Goal: Task Accomplishment & Management: Complete application form

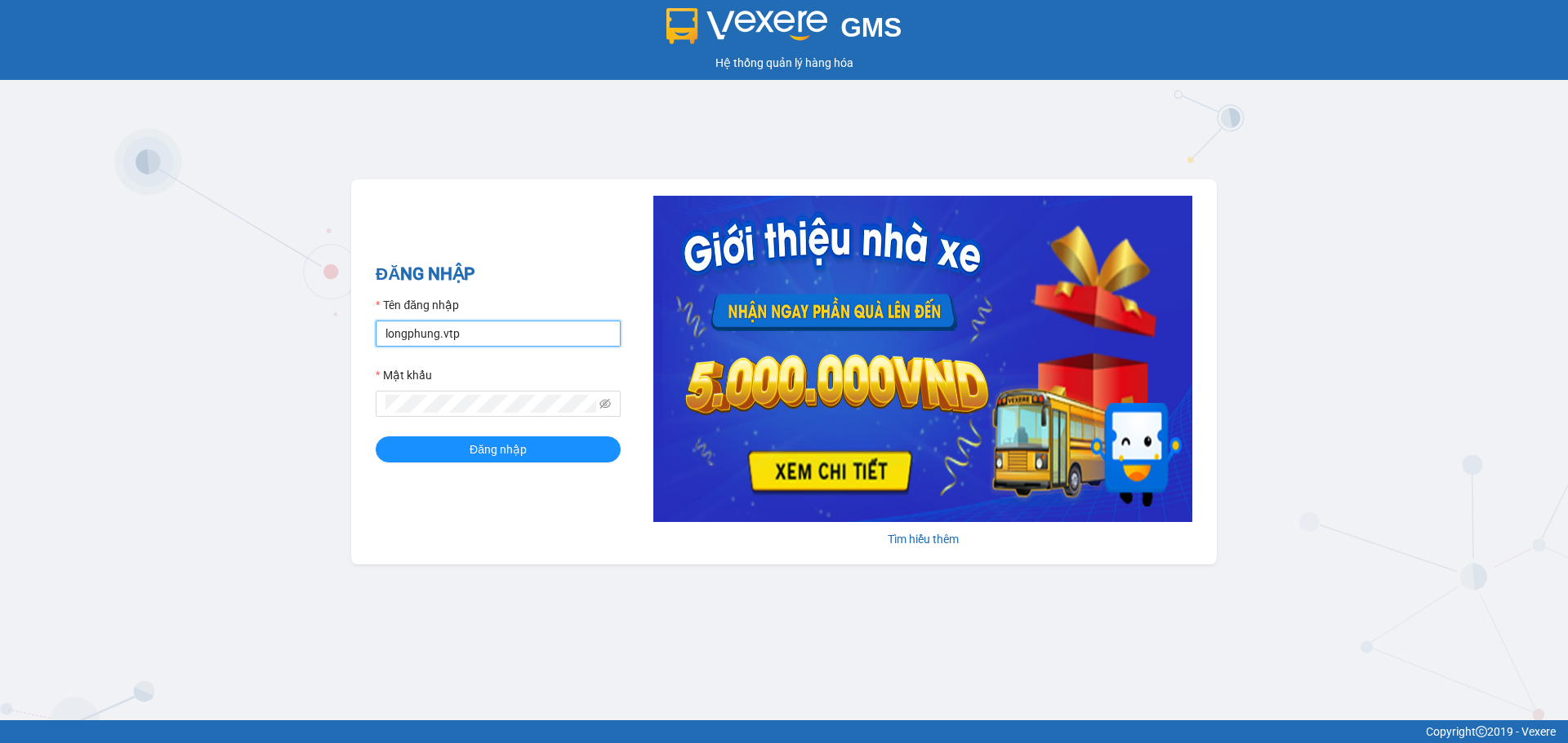
drag, startPoint x: 461, startPoint y: 332, endPoint x: 329, endPoint y: 339, distance: 132.2
click at [329, 339] on div "GMS Hệ thống quản lý hàng hóa ĐĂNG NHẬP Tên đăng nhập longphung.vtp Mật khẩu Đă…" at bounding box center [784, 360] width 1568 height 720
type input "camha.vtp"
click at [364, 405] on div "ĐĂNG NHẬP Tên đăng nhập camha.vtp Mật khẩu Đăng nhập Tìm hiểu thêm" at bounding box center [784, 372] width 866 height 385
click at [376, 437] on button "Đăng nhập" at bounding box center [498, 449] width 245 height 26
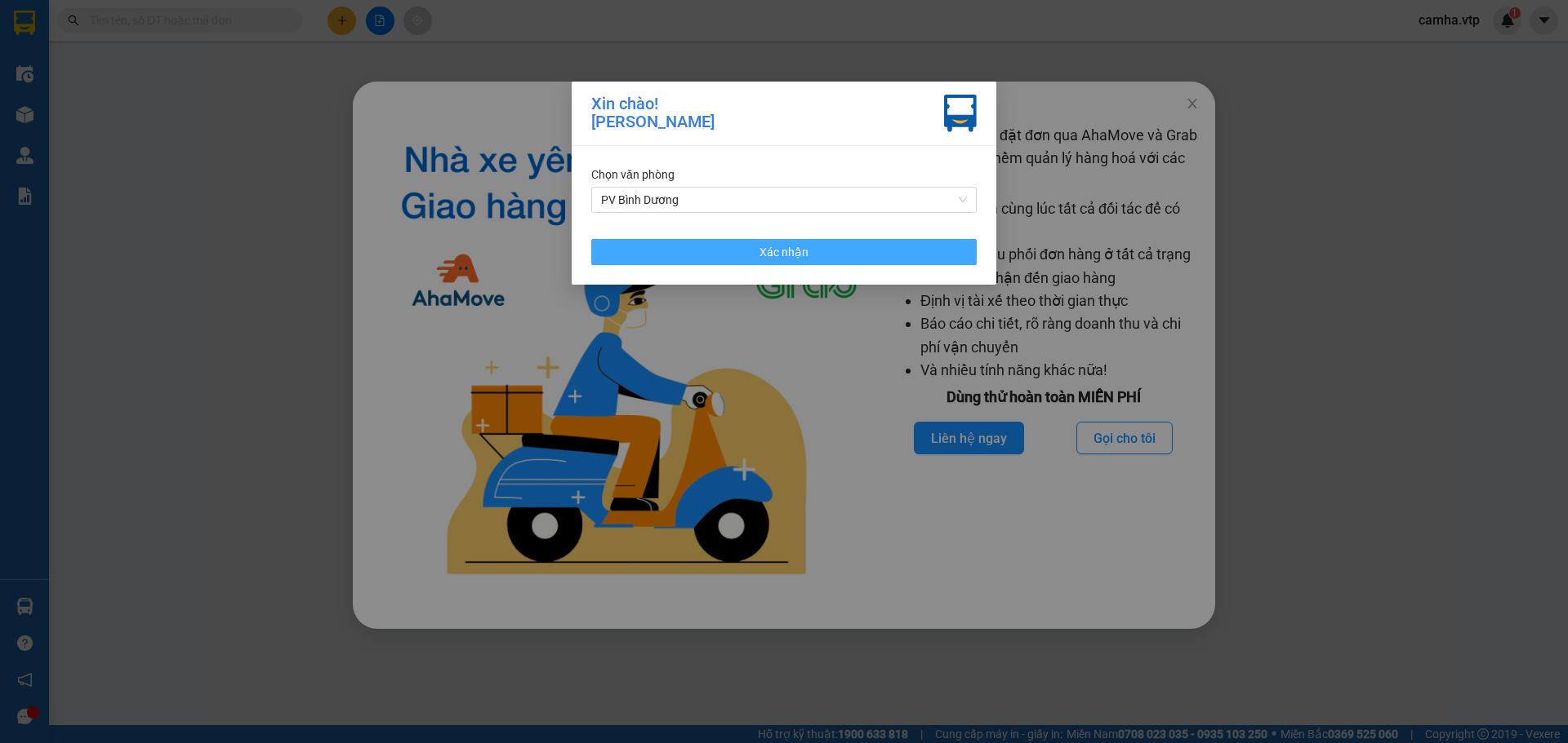
click at [837, 253] on button "Xác nhận" at bounding box center [784, 252] width 385 height 26
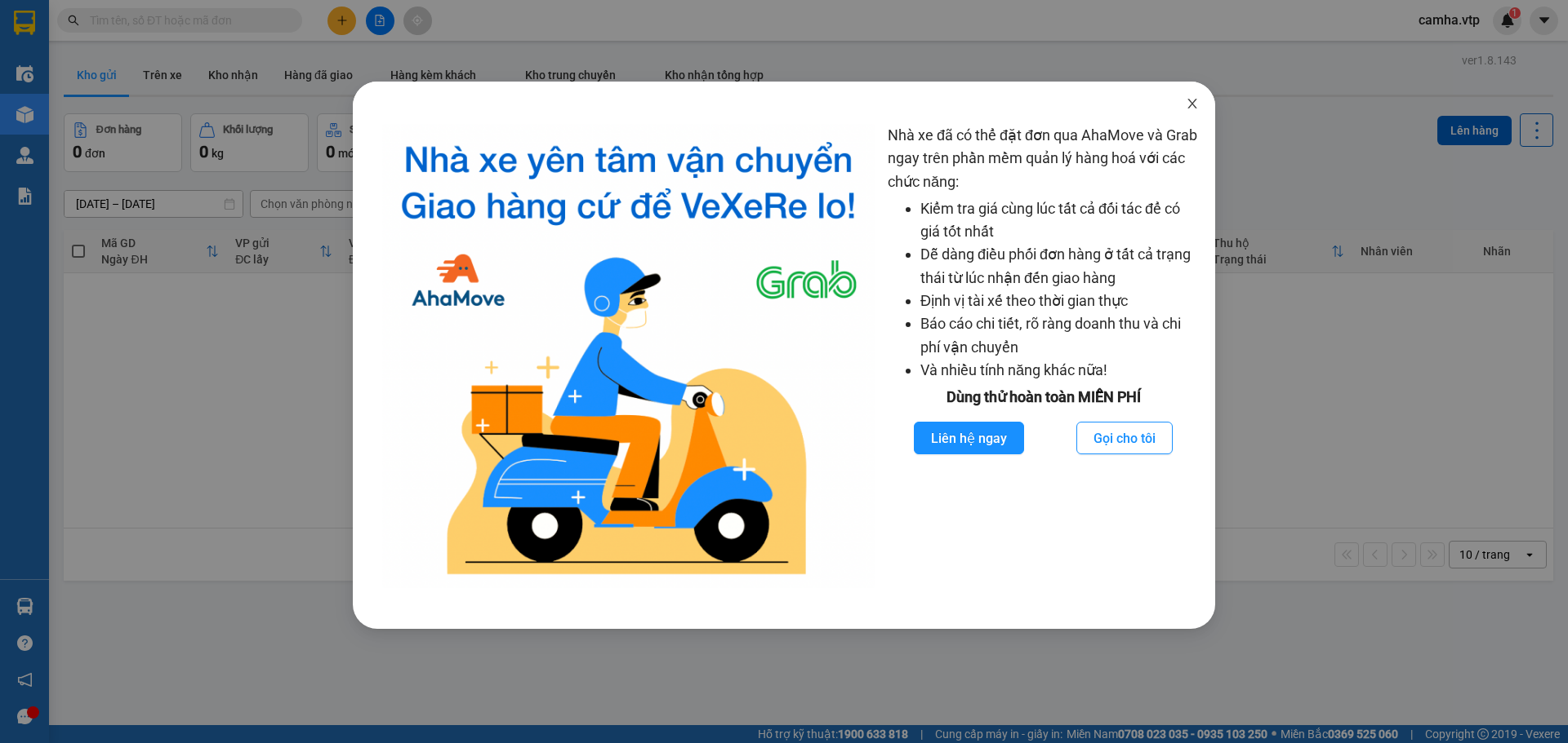
drag, startPoint x: 1187, startPoint y: 106, endPoint x: 1048, endPoint y: 147, distance: 144.9
click at [1185, 106] on icon "close" at bounding box center [1191, 103] width 13 height 13
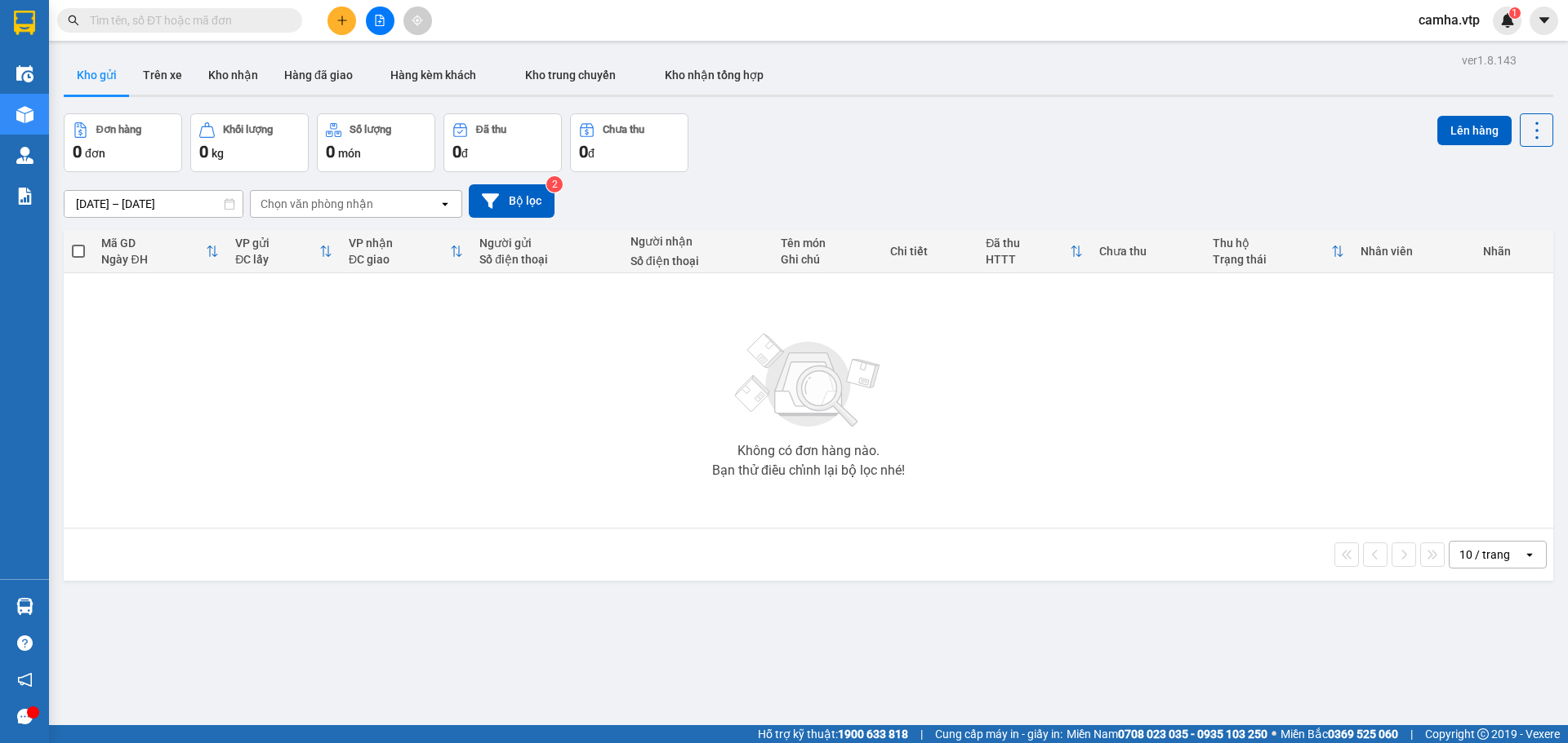
click at [193, 22] on input "text" at bounding box center [186, 20] width 193 height 18
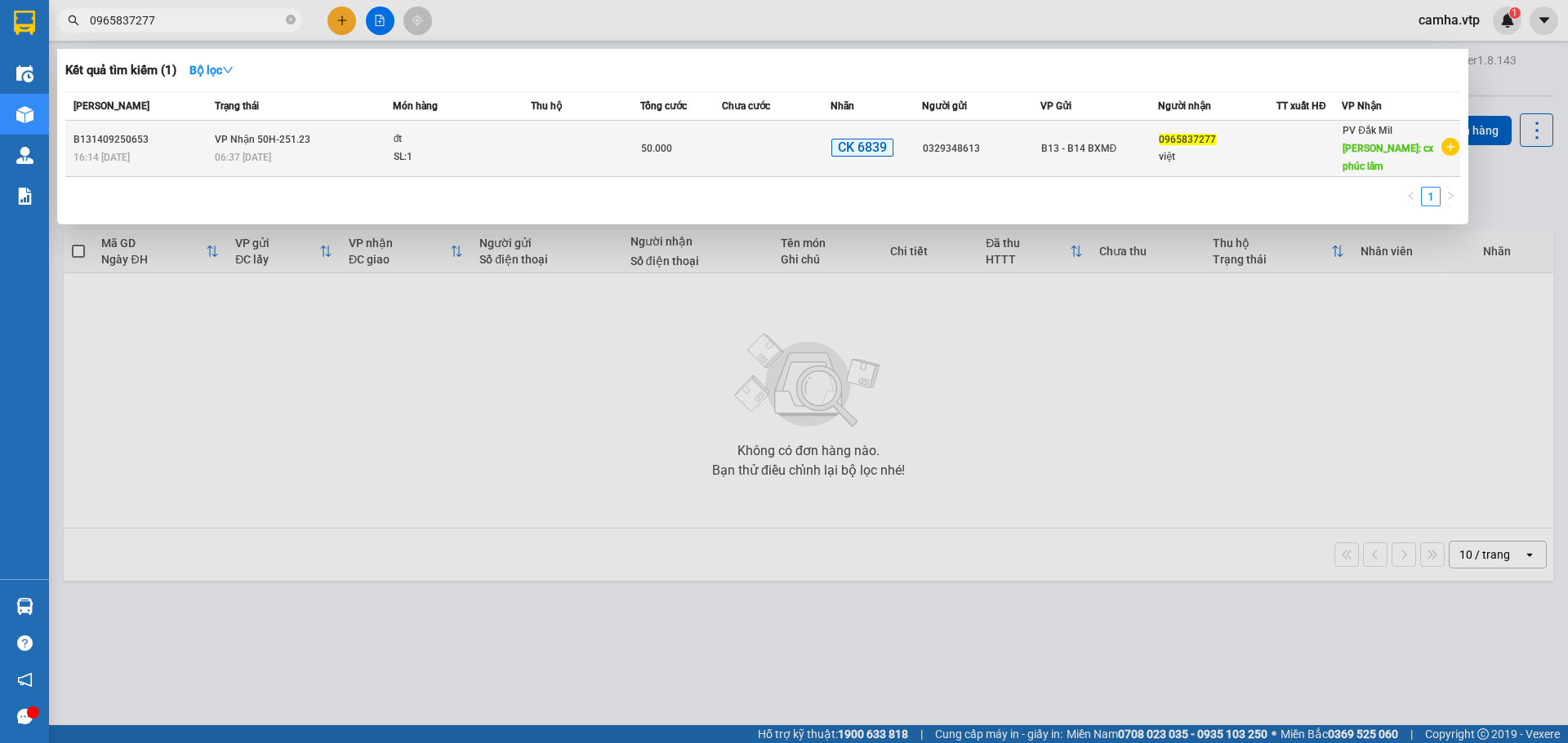
type input "0965837277"
click at [776, 143] on td at bounding box center [776, 149] width 110 height 57
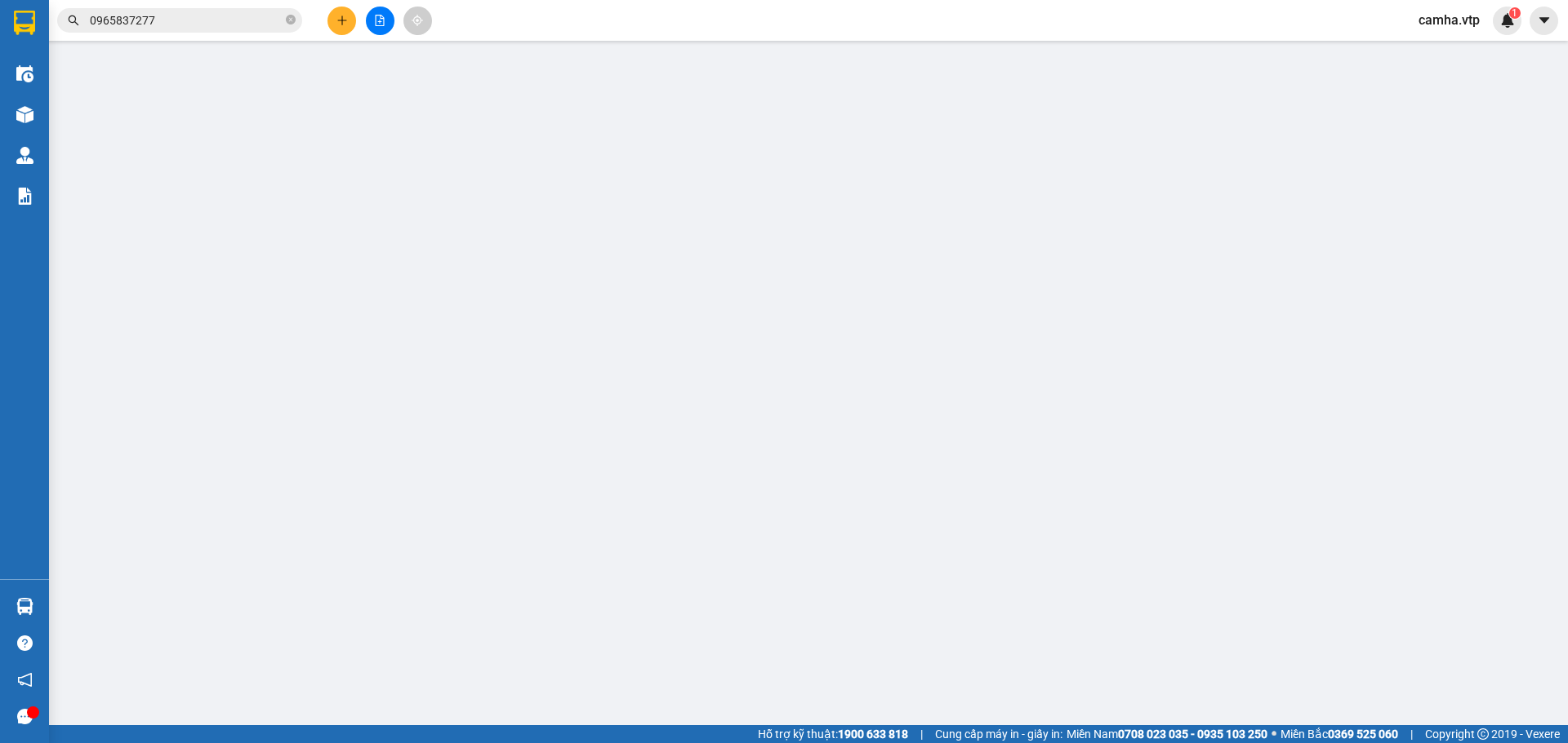
type input "0329348613"
type input "0965837277"
type input "việt"
type input "cx phúc lâm"
type input "ck39 50k 16h13 14/09"
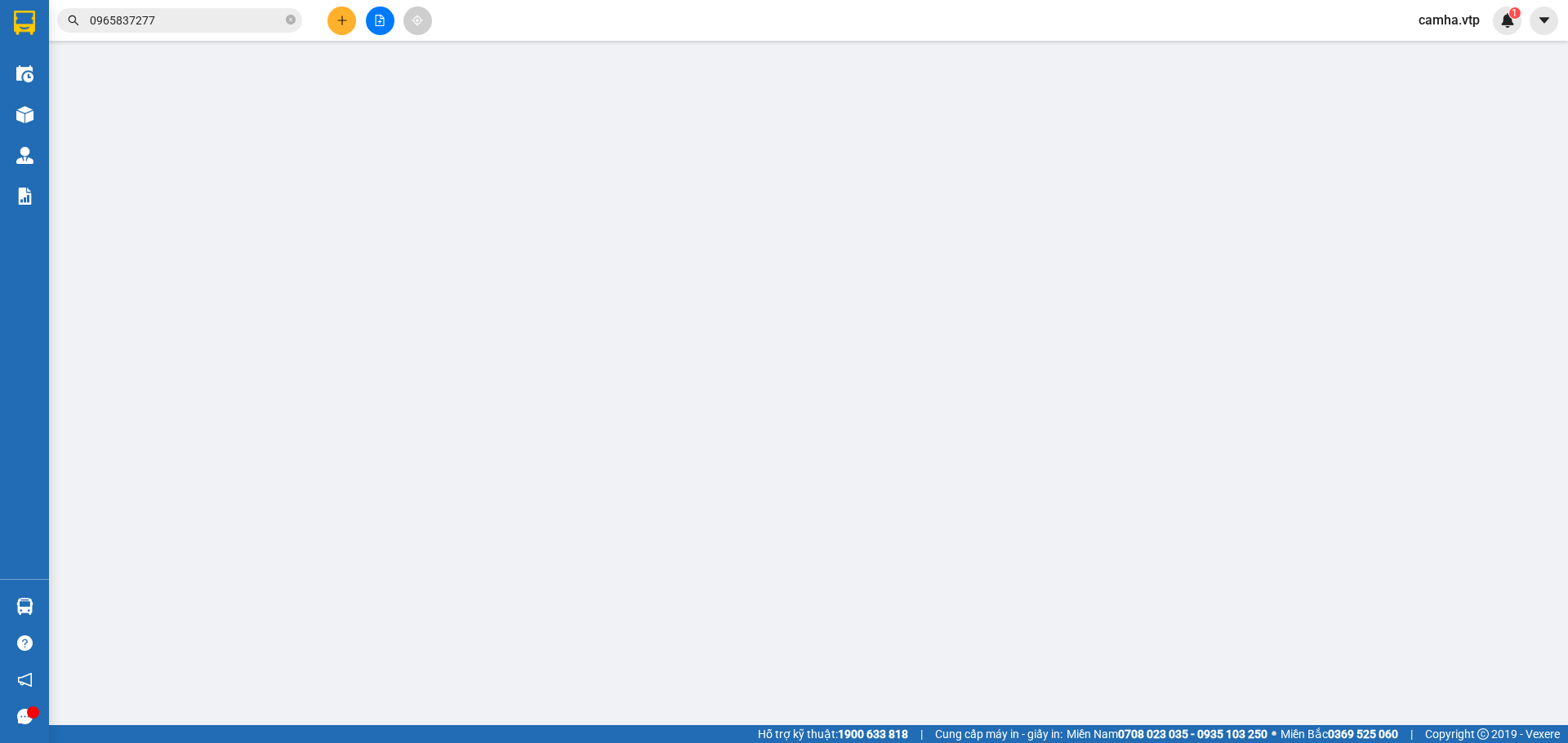
type input "50.000"
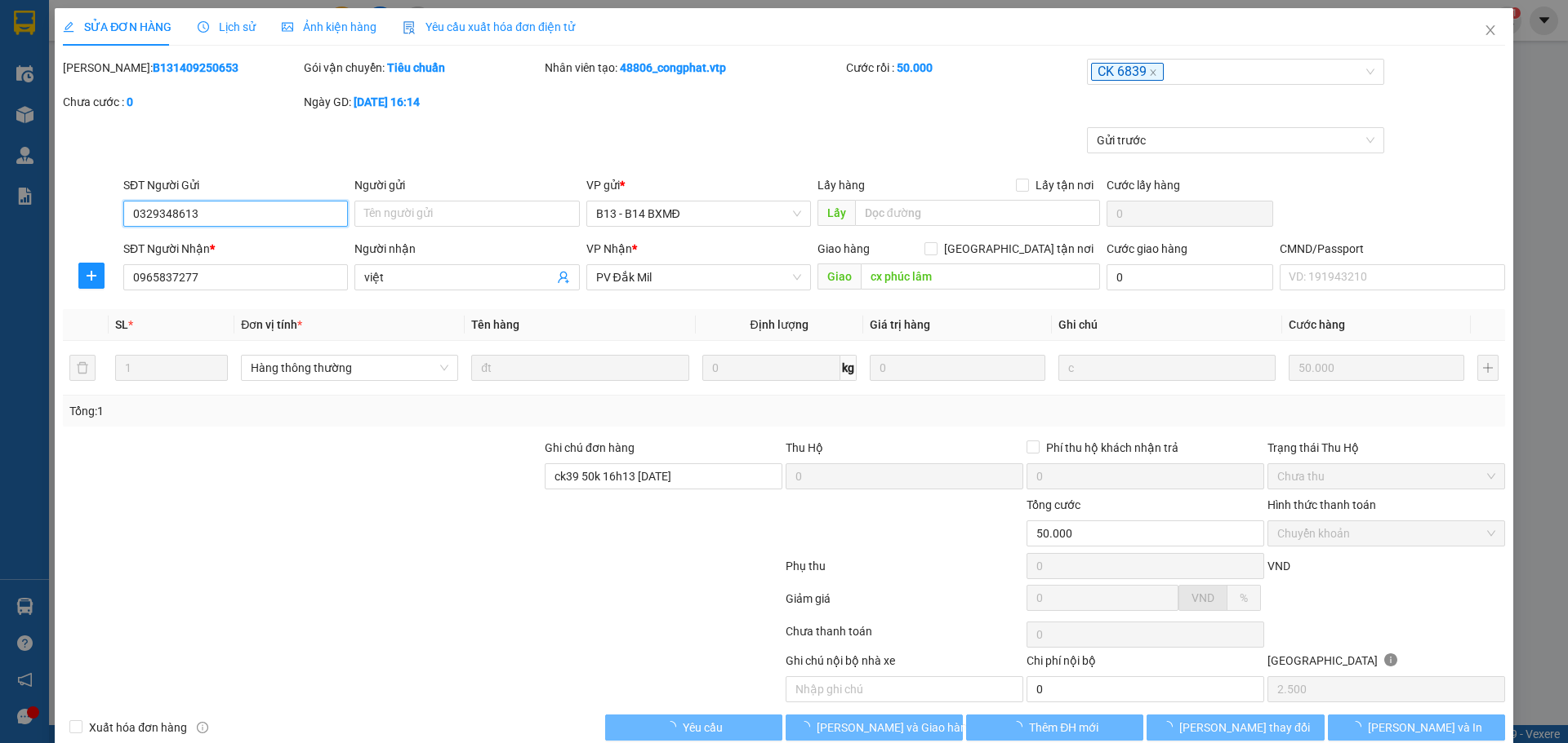
type input "2.500"
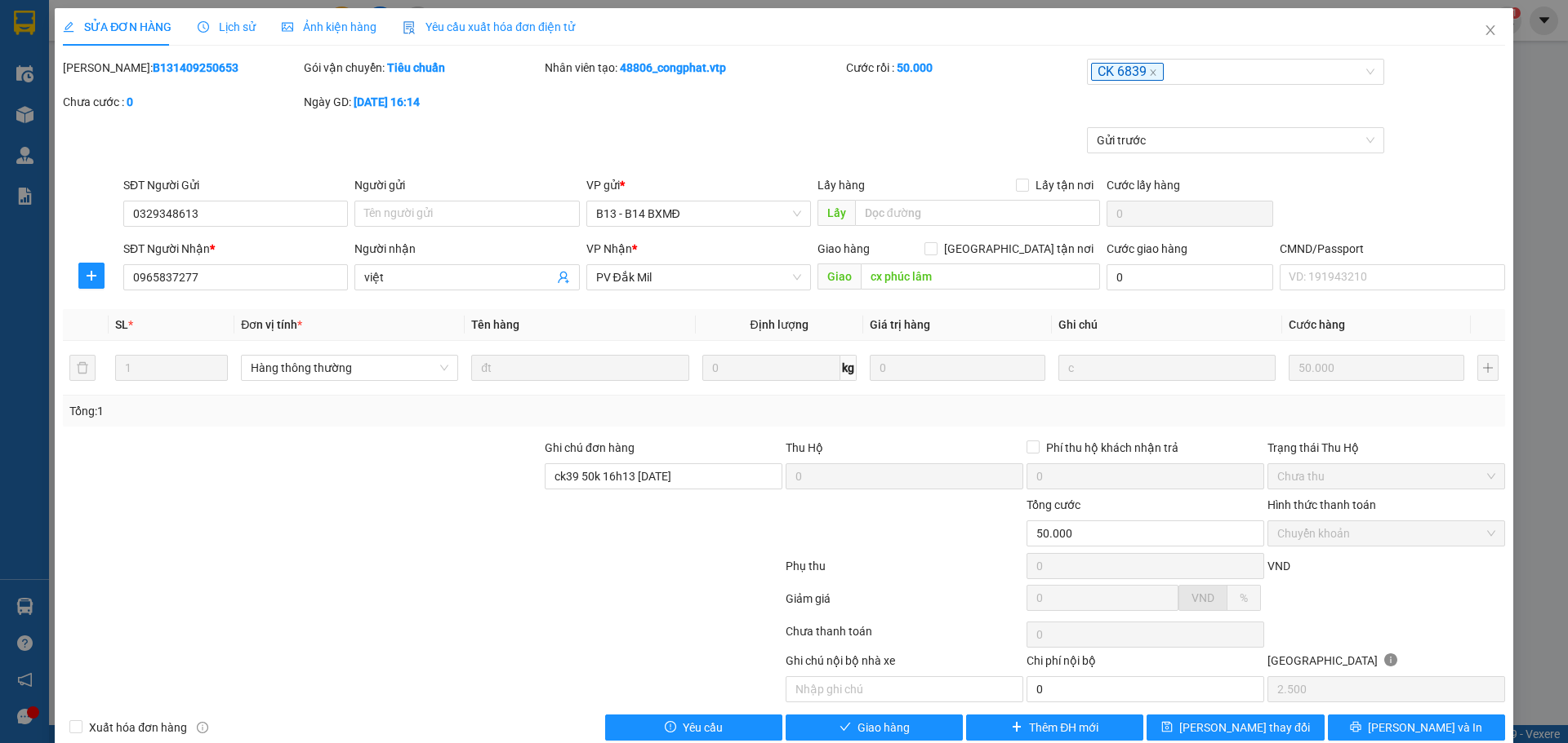
click at [226, 24] on span "Lịch sử" at bounding box center [226, 26] width 58 height 13
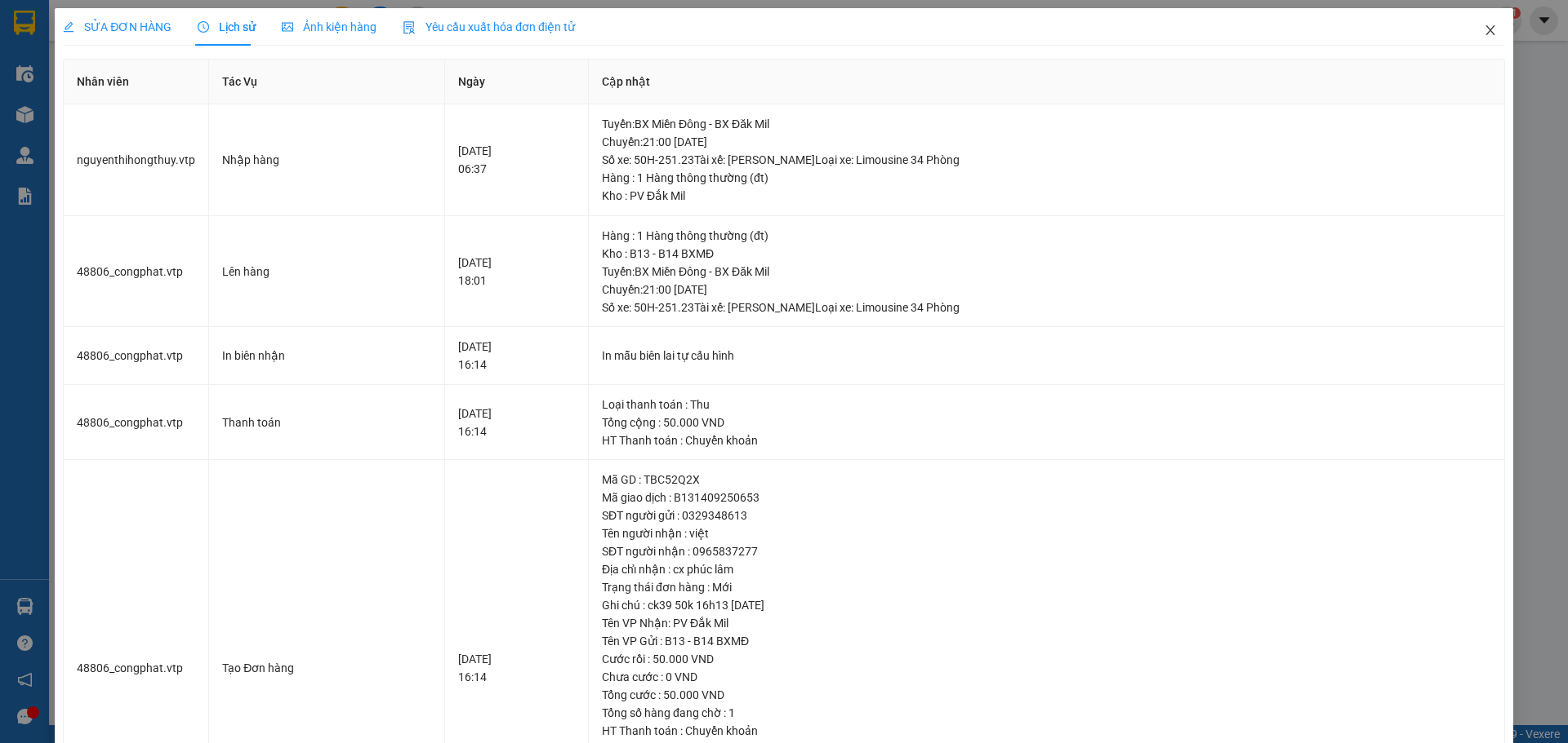
click at [1484, 30] on icon "close" at bounding box center [1489, 30] width 13 height 13
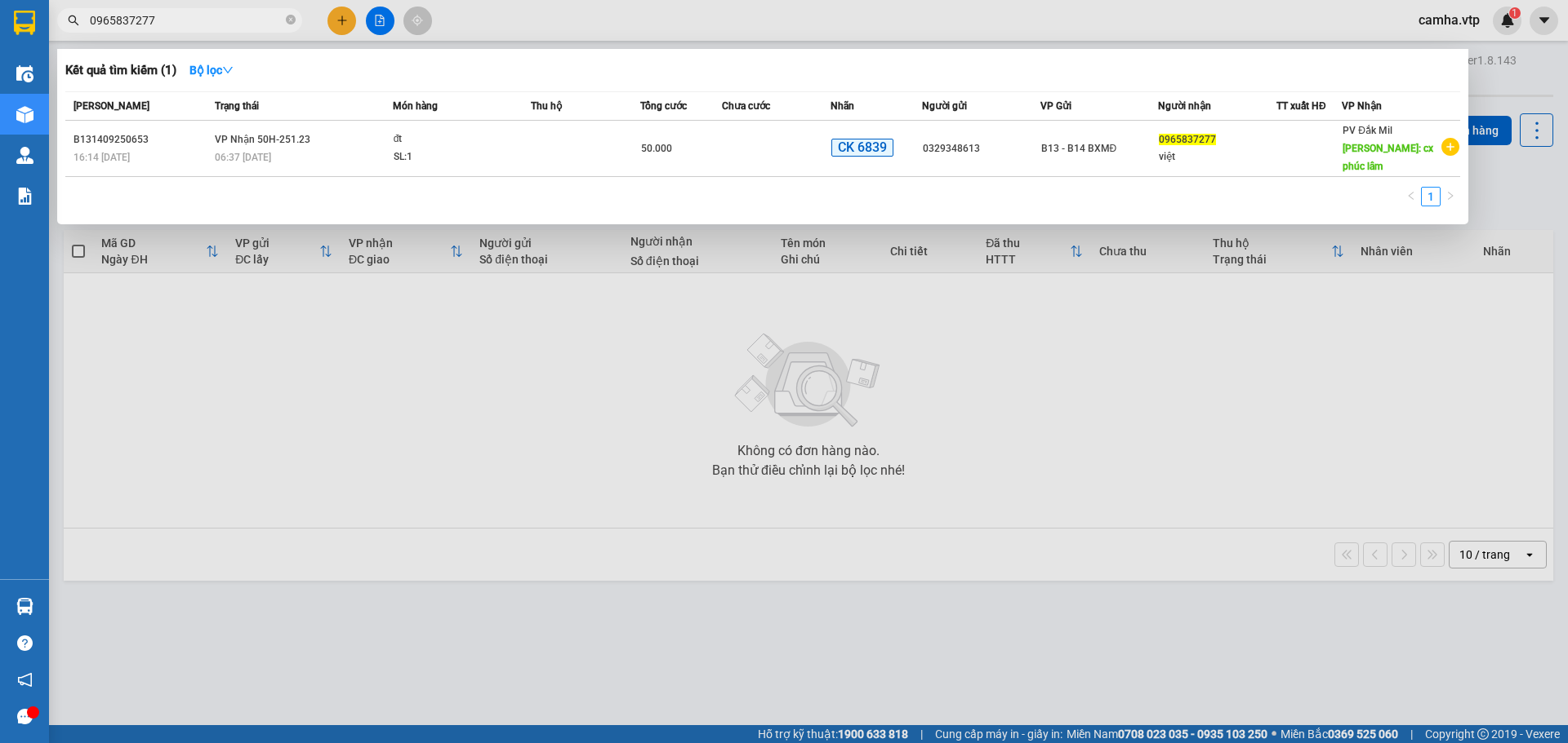
click at [174, 23] on input "0965837277" at bounding box center [186, 20] width 193 height 18
click at [389, 719] on div at bounding box center [784, 372] width 1568 height 743
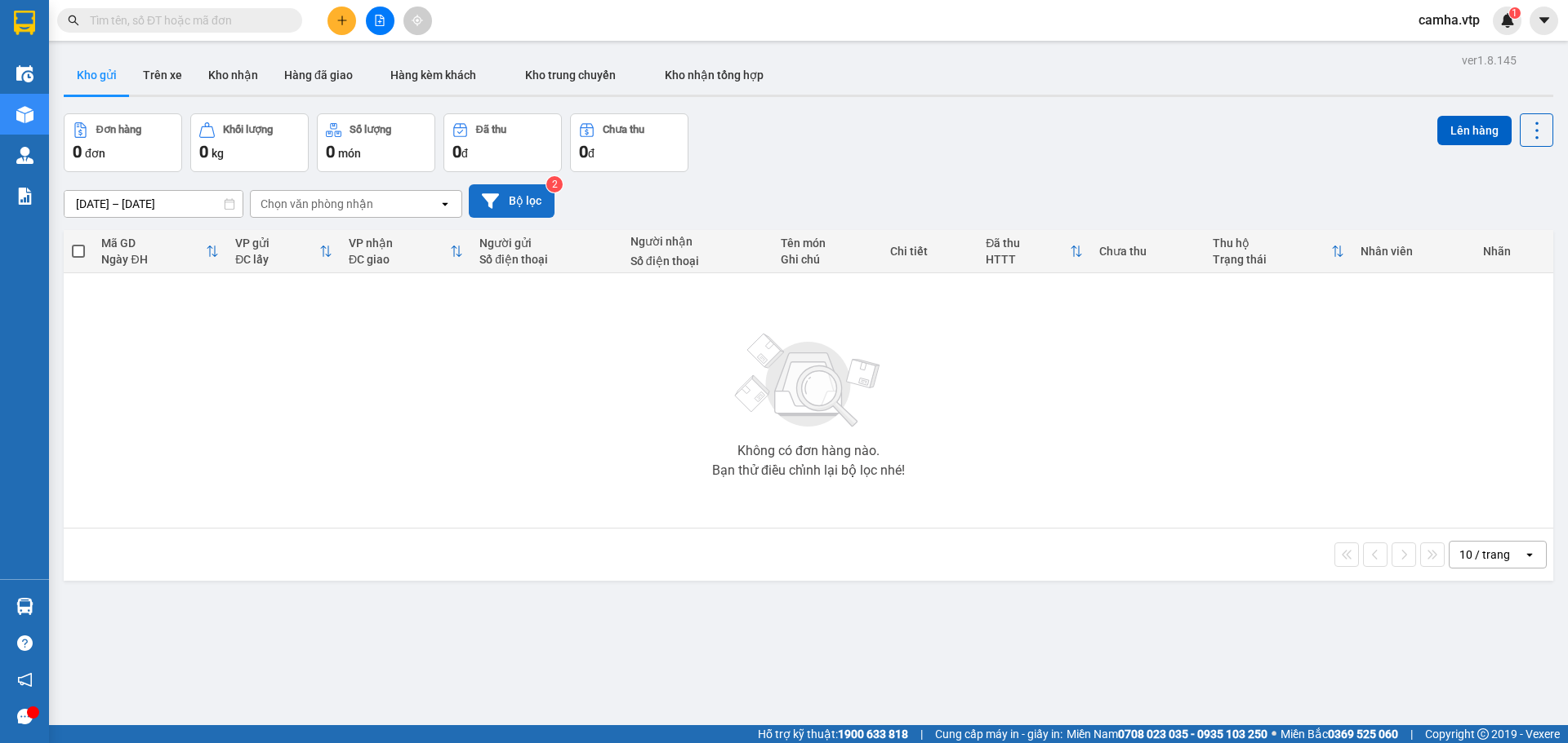
click at [525, 199] on button "Bộ lọc" at bounding box center [511, 201] width 85 height 34
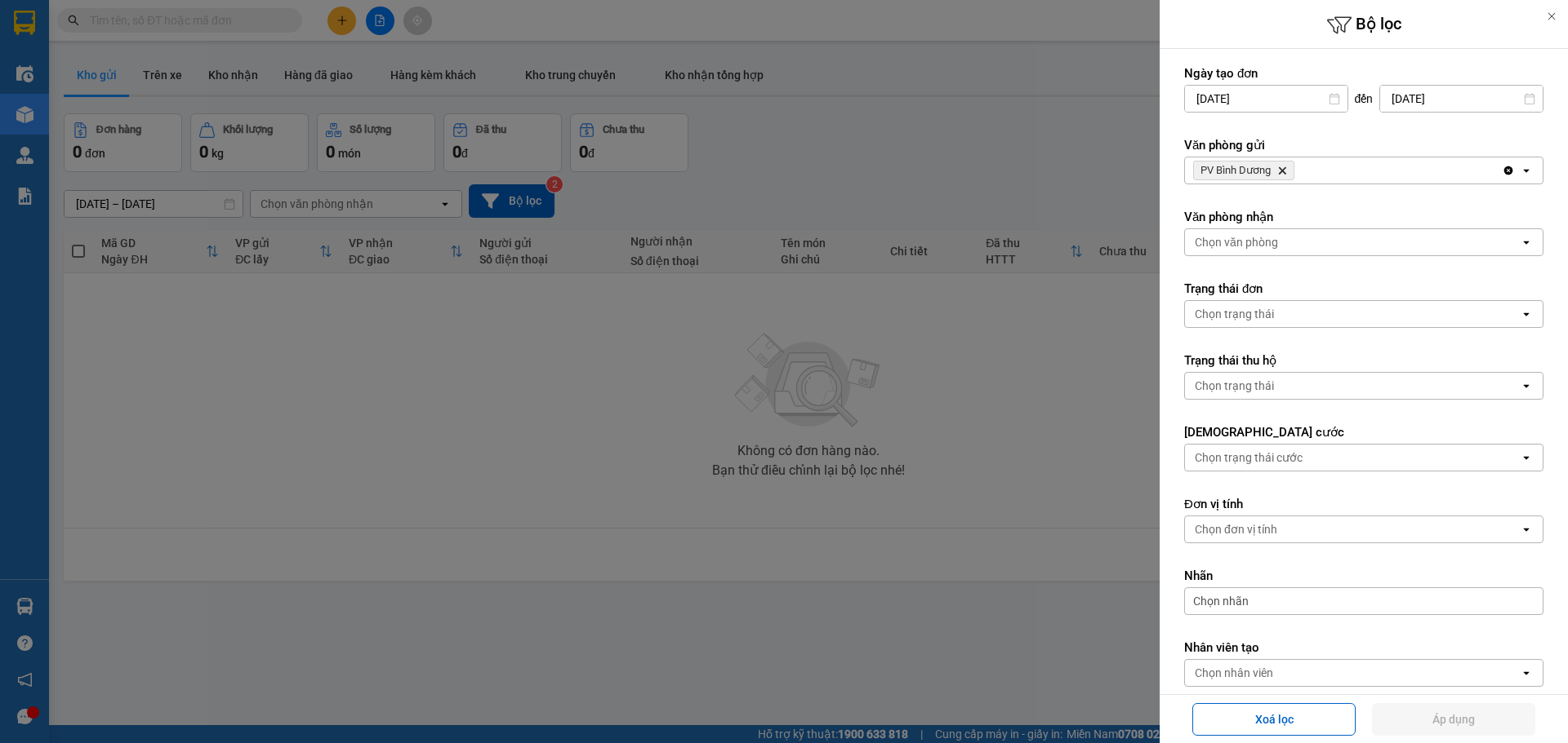
click at [1348, 179] on div "PV Bình [PERSON_NAME]" at bounding box center [1342, 171] width 317 height 26
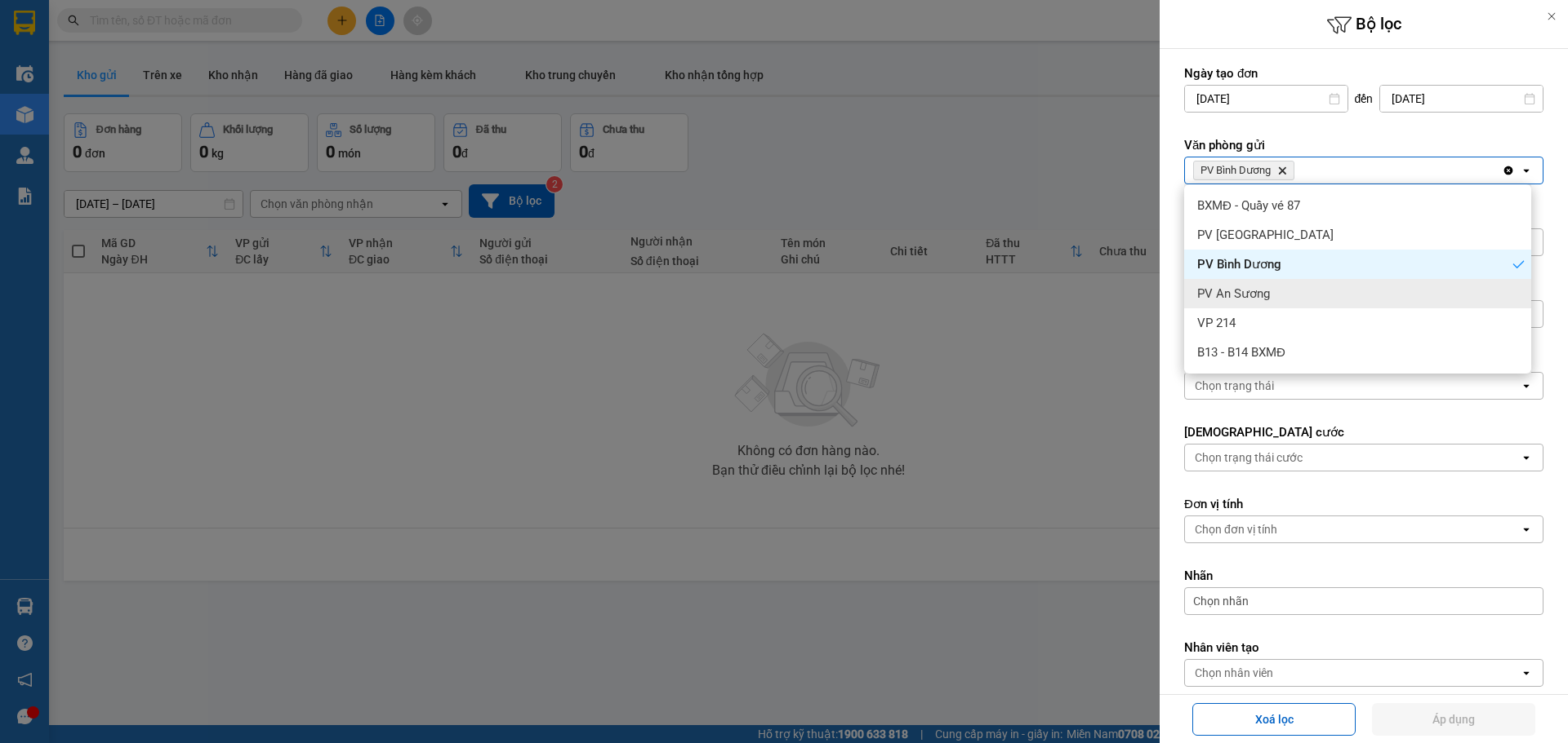
click at [1308, 290] on div "PV An Sương" at bounding box center [1357, 294] width 347 height 30
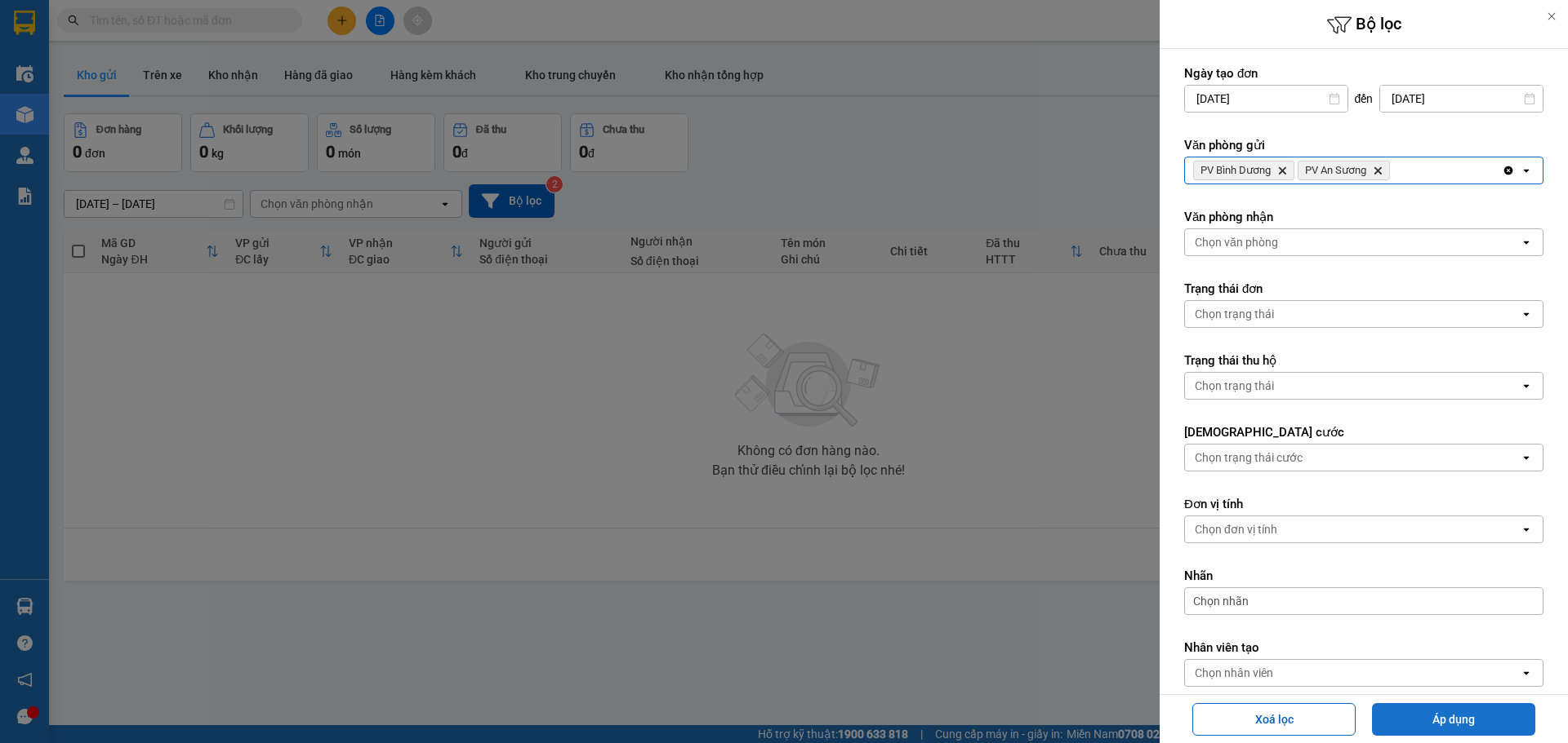
click at [1468, 713] on button "Áp dụng" at bounding box center [1453, 719] width 163 height 33
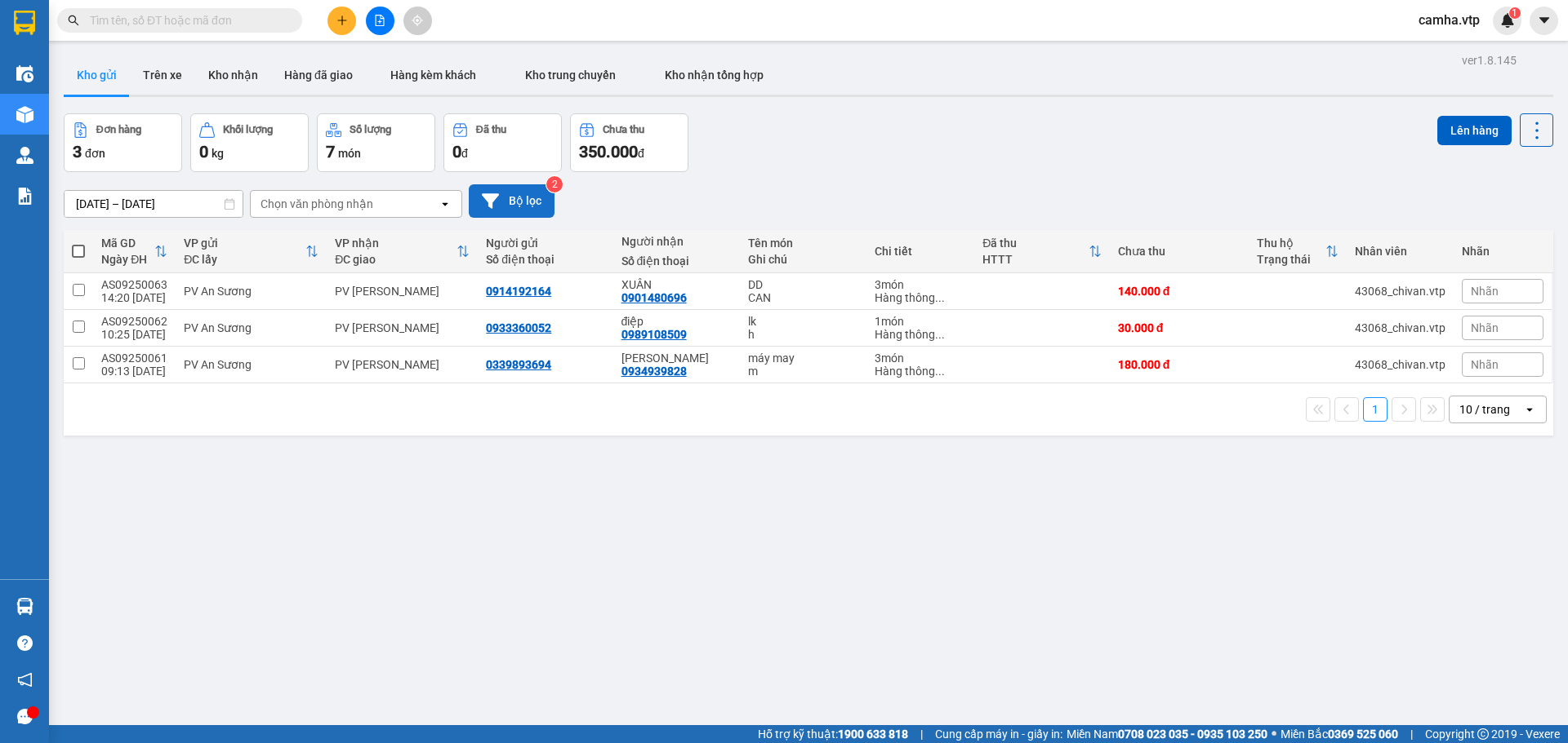
click at [494, 199] on icon at bounding box center [490, 200] width 17 height 14
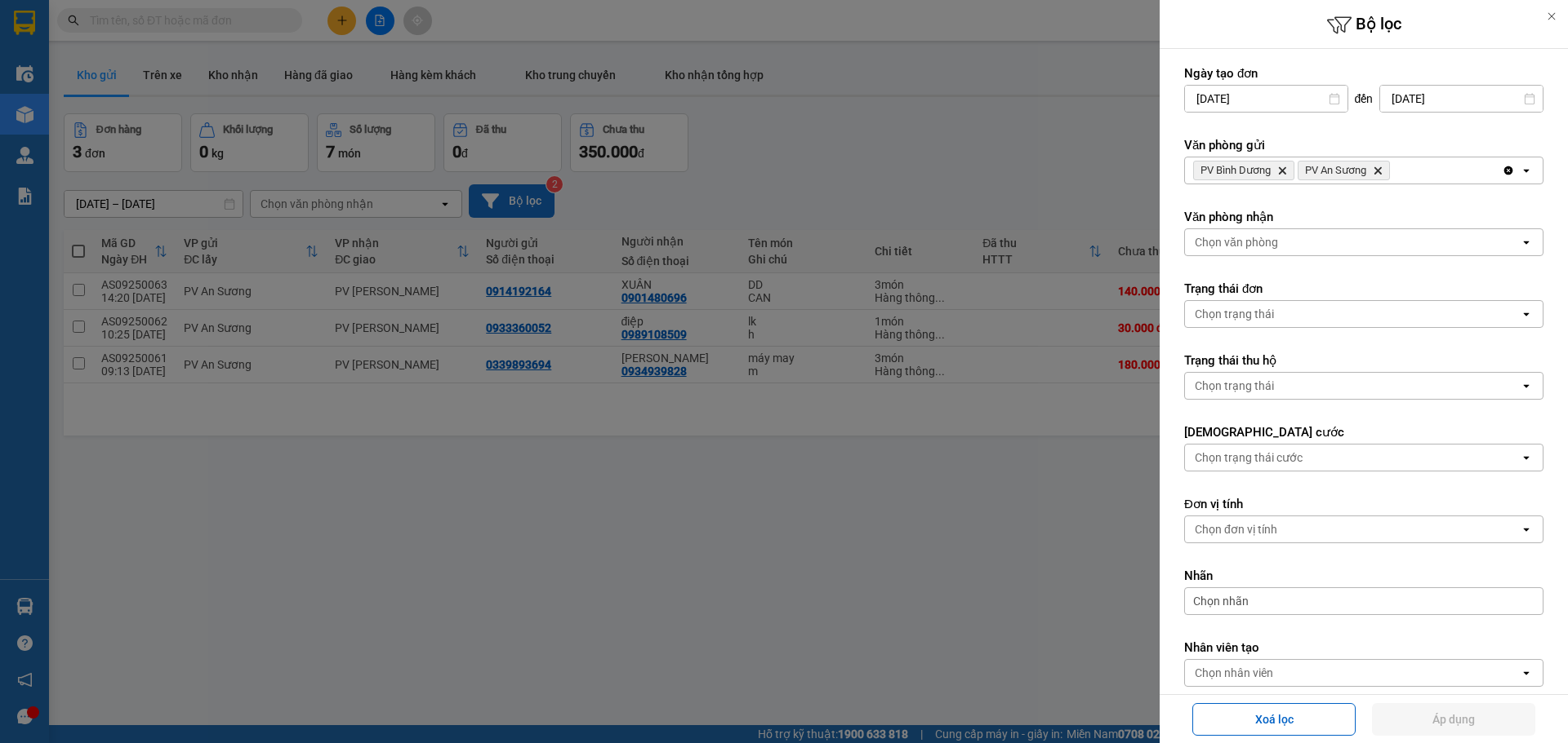
click at [1375, 170] on icon "Delete" at bounding box center [1378, 171] width 10 height 10
click at [1451, 719] on button "Áp dụng" at bounding box center [1453, 719] width 163 height 33
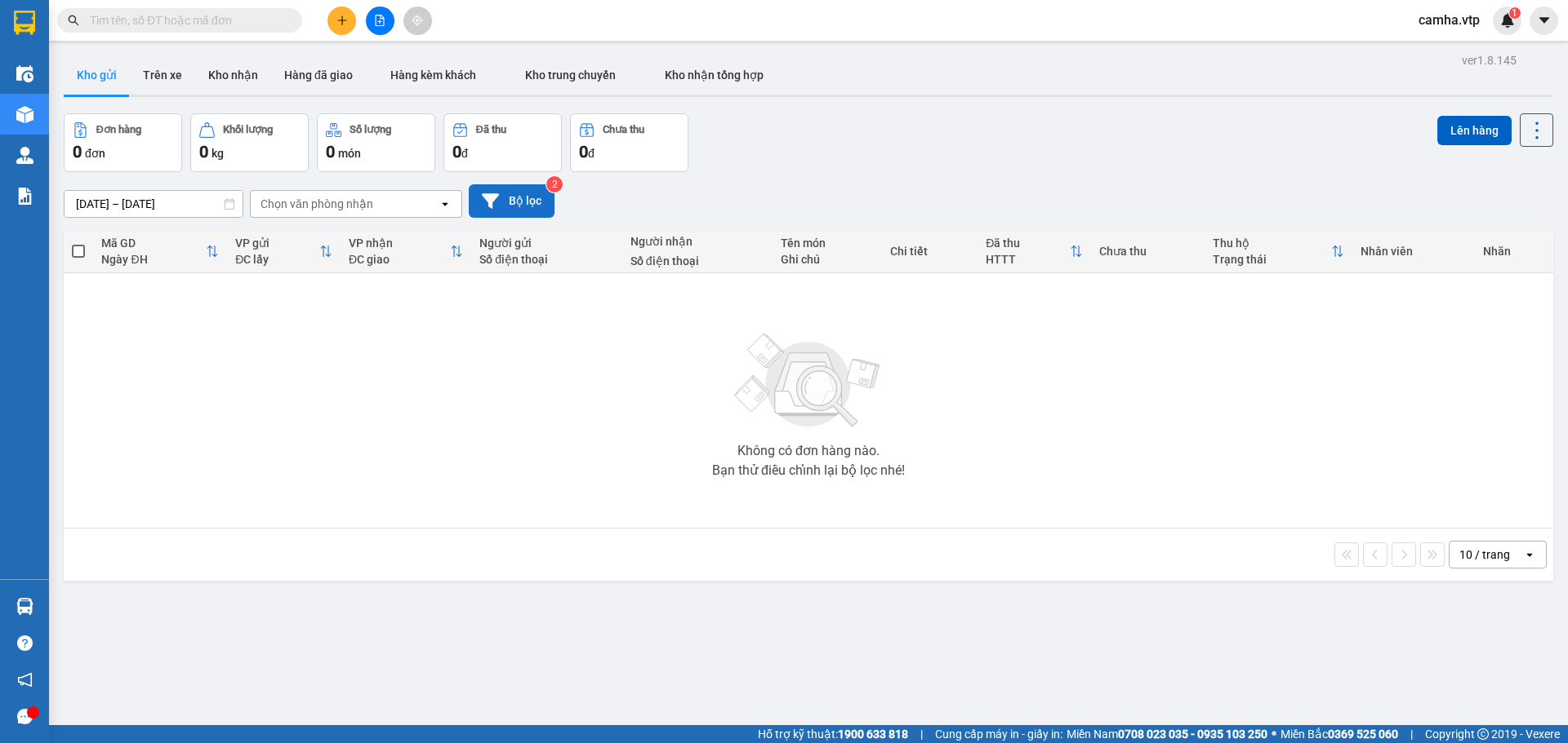
click at [204, 13] on input "text" at bounding box center [186, 20] width 193 height 18
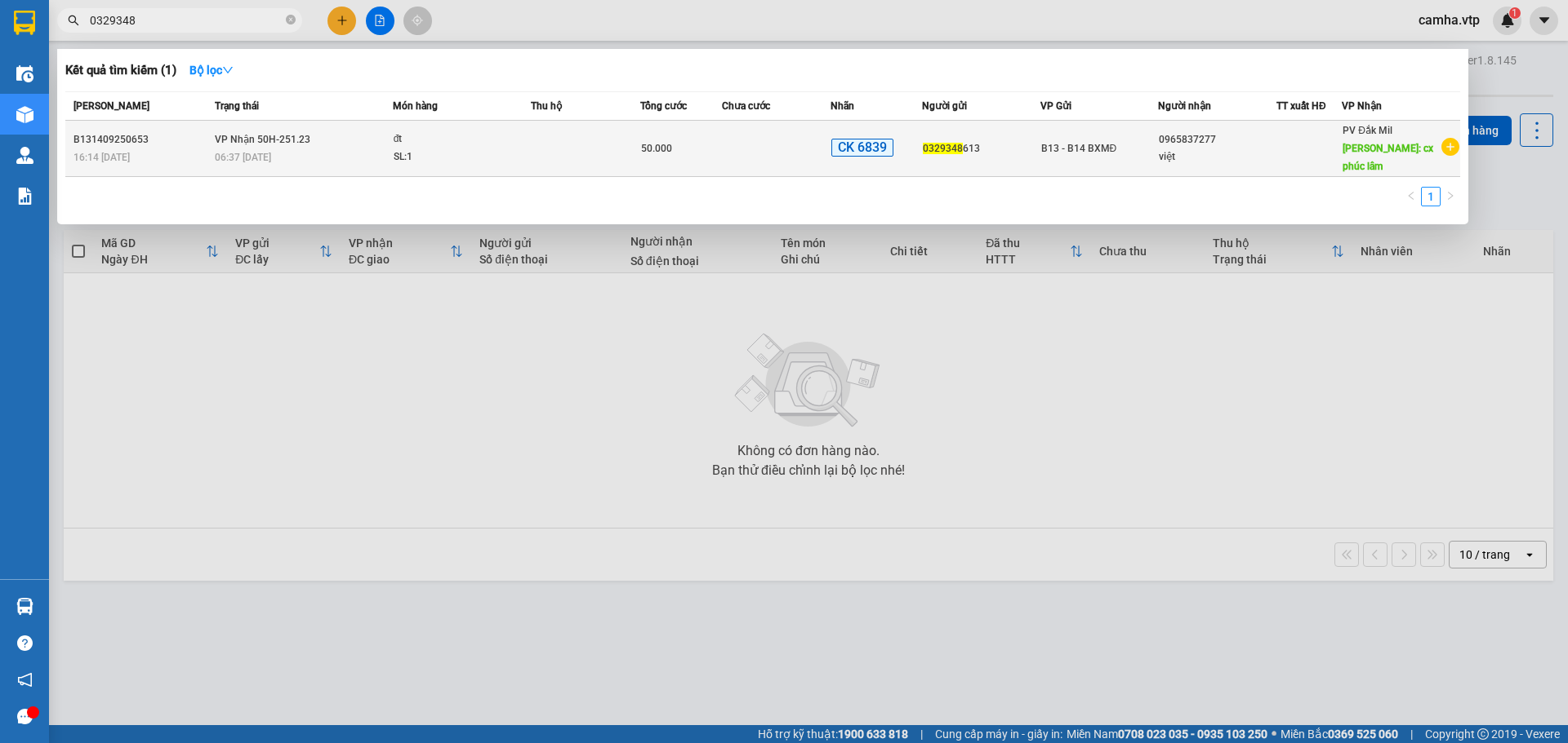
type input "0329348"
click at [972, 144] on div "0329348 613" at bounding box center [981, 149] width 117 height 17
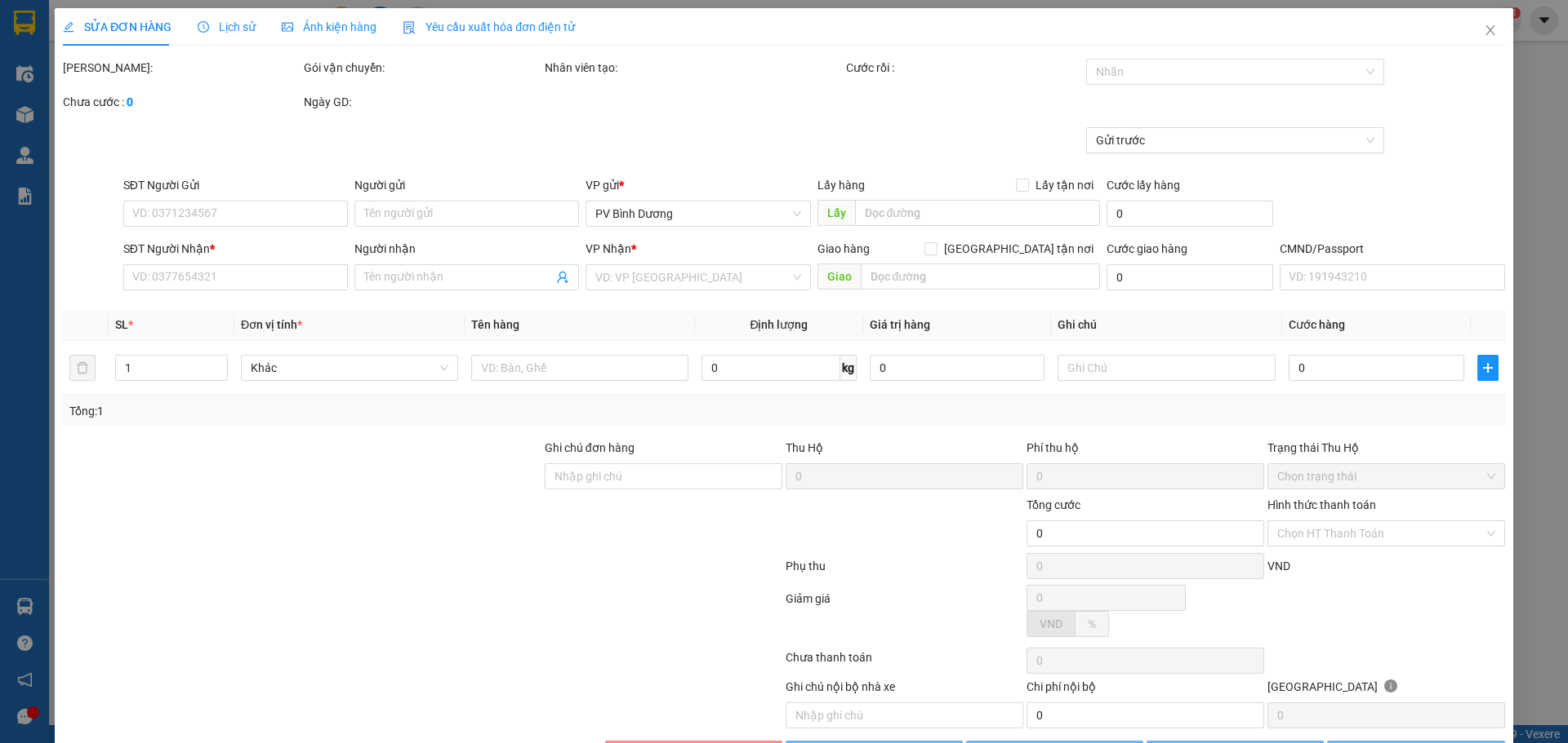
type input "0329348613"
type input "0965837277"
type input "việt"
type input "cx phúc lâm"
type input "ck39 50k 16h13 14/09"
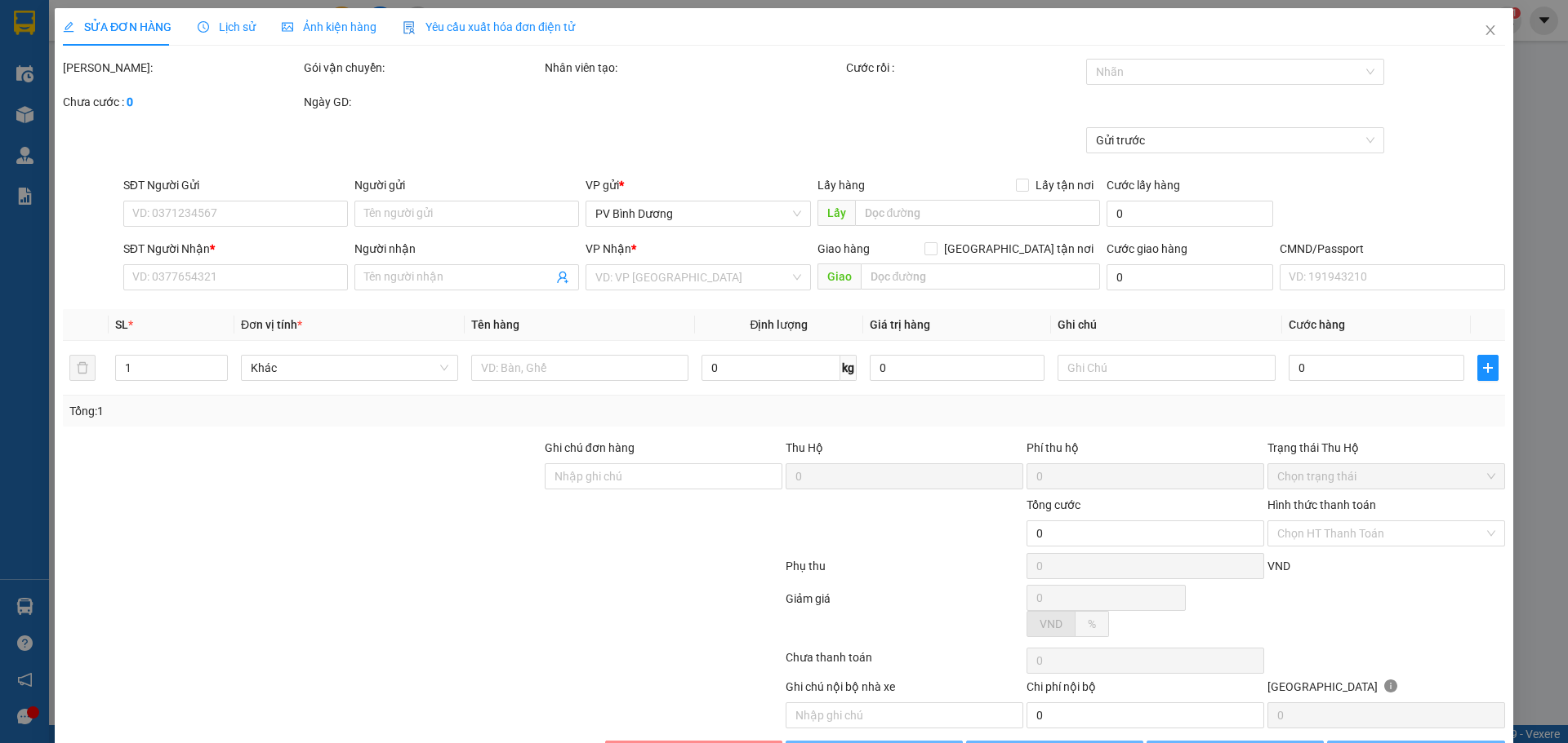
type input "50.000"
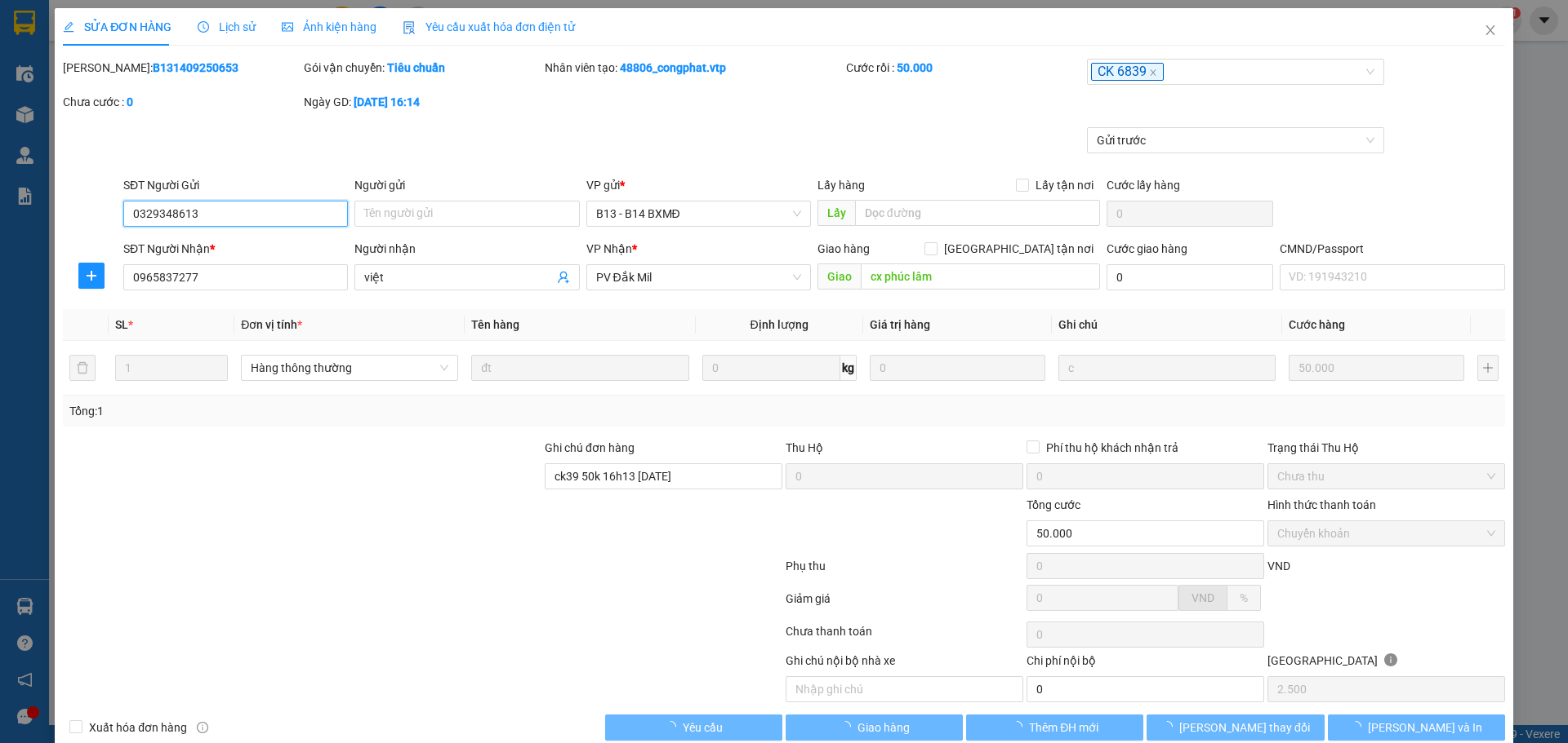
type input "2.500"
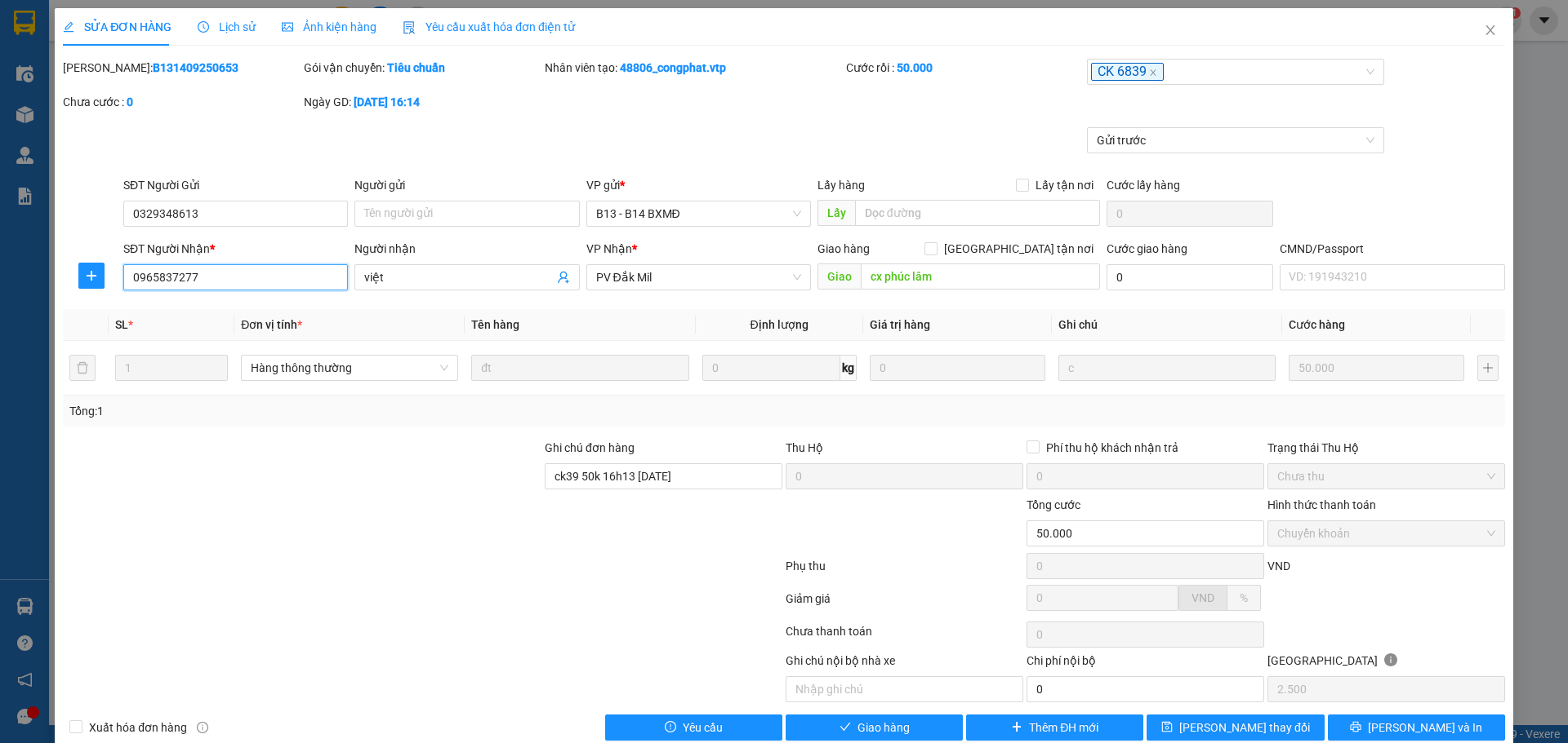
click at [242, 274] on input "0965837277" at bounding box center [236, 277] width 225 height 26
click at [1484, 35] on icon "close" at bounding box center [1489, 30] width 13 height 13
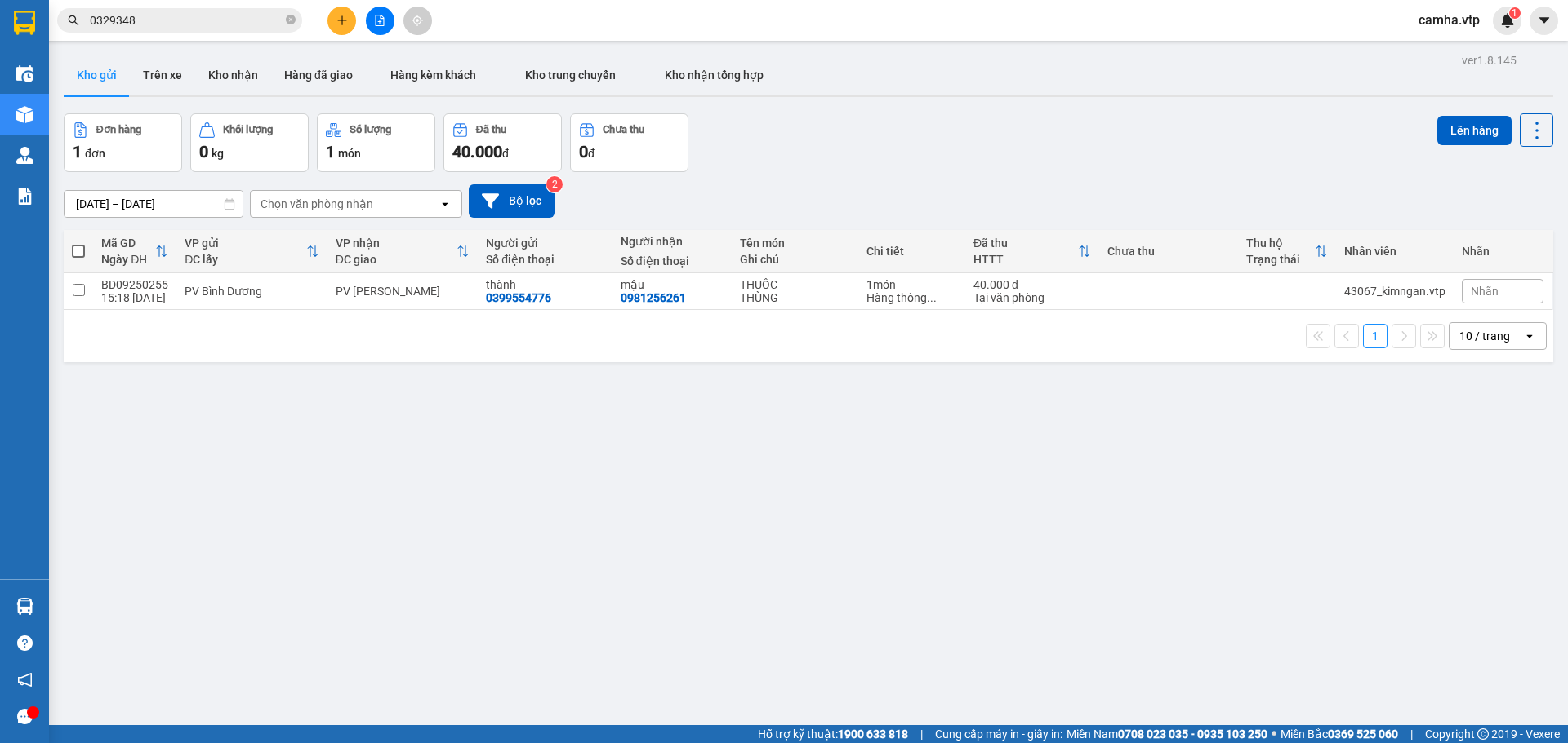
click at [424, 475] on div "ver 1.8.145 Kho gửi Trên xe Kho nhận Hàng đã giao Hàng kèm khách Kho trung chuy…" at bounding box center [808, 420] width 1502 height 743
click at [719, 524] on div "ver 1.8.145 Kho gửi Trên xe Kho nhận Hàng đã giao Hàng kèm khách Kho trung chuy…" at bounding box center [808, 420] width 1502 height 743
click at [582, 441] on div "ver 1.8.145 Kho gửi Trên xe Kho nhận Hàng đã giao Hàng kèm khách Kho trung chuy…" at bounding box center [808, 420] width 1502 height 743
